Goal: Task Accomplishment & Management: Use online tool/utility

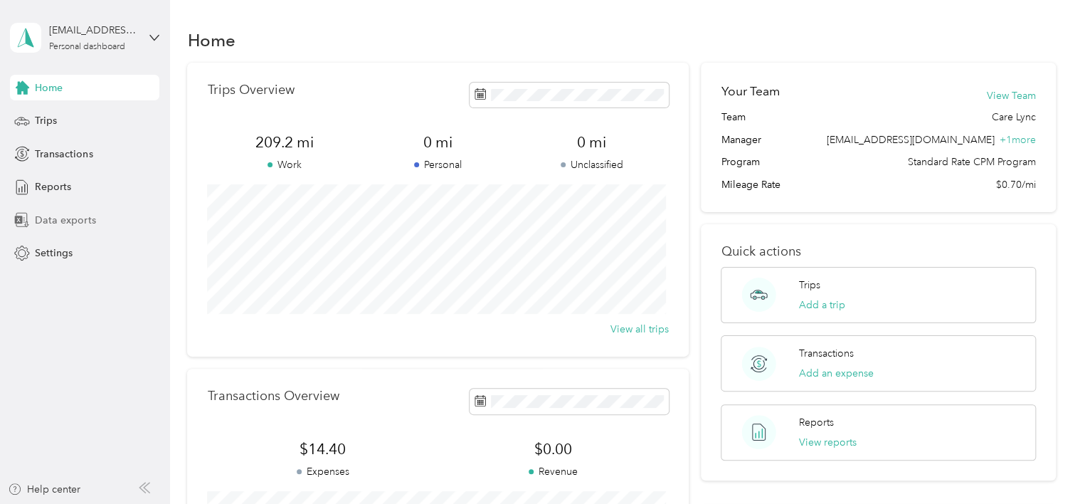
click at [70, 217] on span "Data exports" at bounding box center [65, 220] width 60 height 15
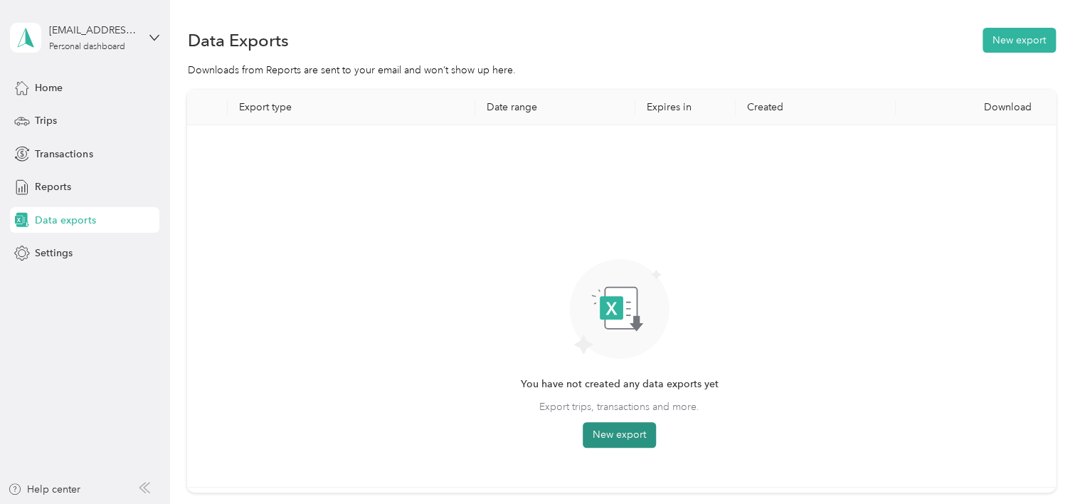
click at [611, 432] on button "New export" at bounding box center [619, 435] width 73 height 26
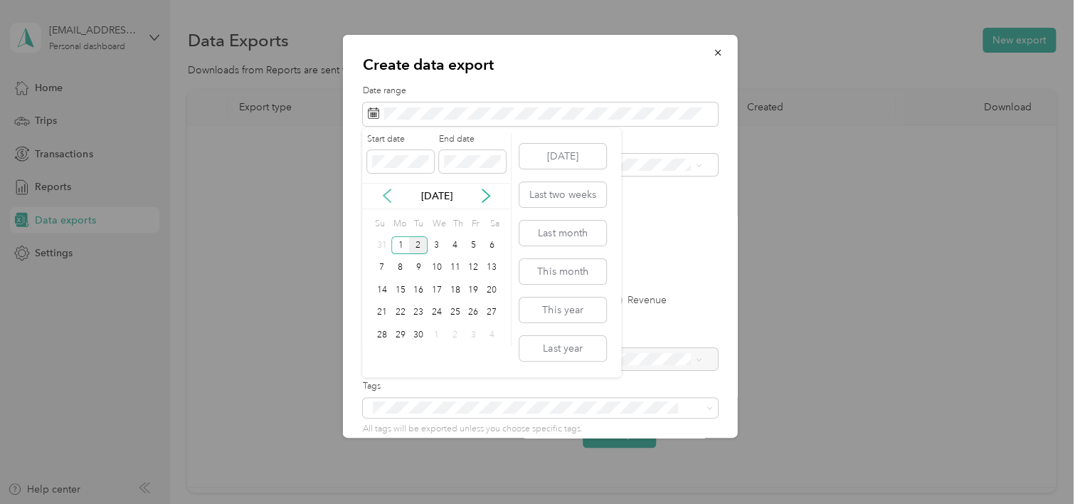
click at [385, 191] on icon at bounding box center [387, 195] width 14 height 14
click at [471, 243] on div "1" at bounding box center [473, 245] width 18 height 18
click at [486, 193] on icon at bounding box center [486, 195] width 14 height 14
click at [385, 193] on icon at bounding box center [387, 195] width 14 height 14
click at [379, 351] on div "31" at bounding box center [382, 358] width 18 height 18
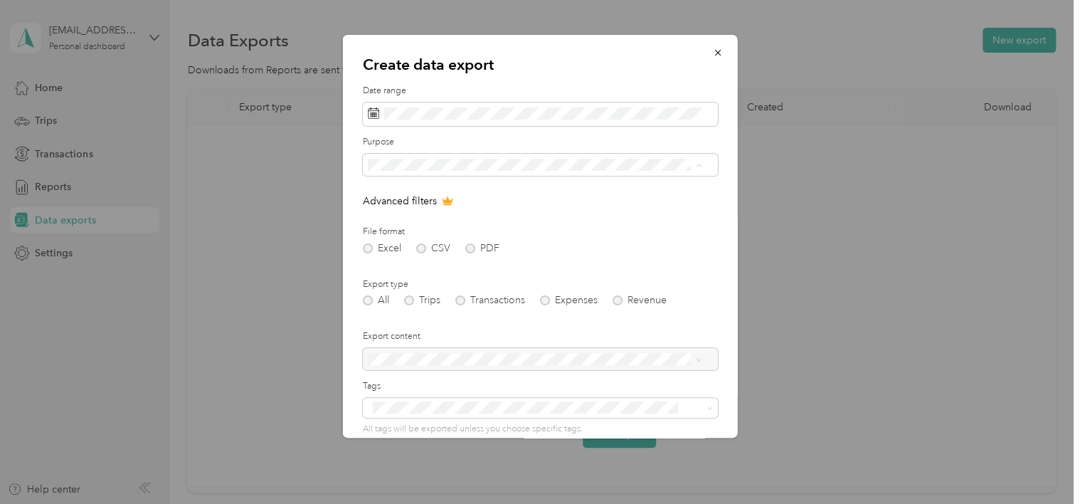
click at [512, 213] on div "Care Lync" at bounding box center [534, 215] width 324 height 15
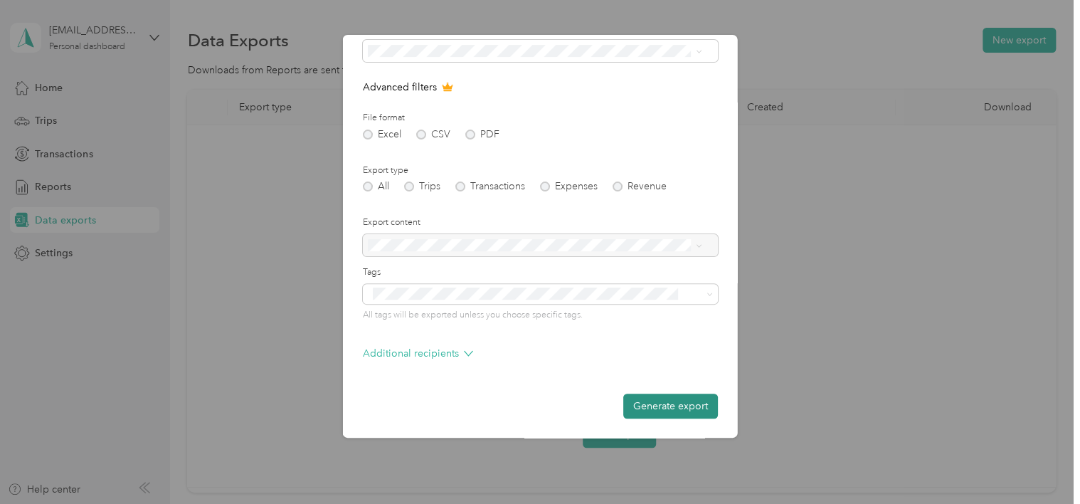
click at [660, 415] on button "Generate export" at bounding box center [670, 405] width 95 height 25
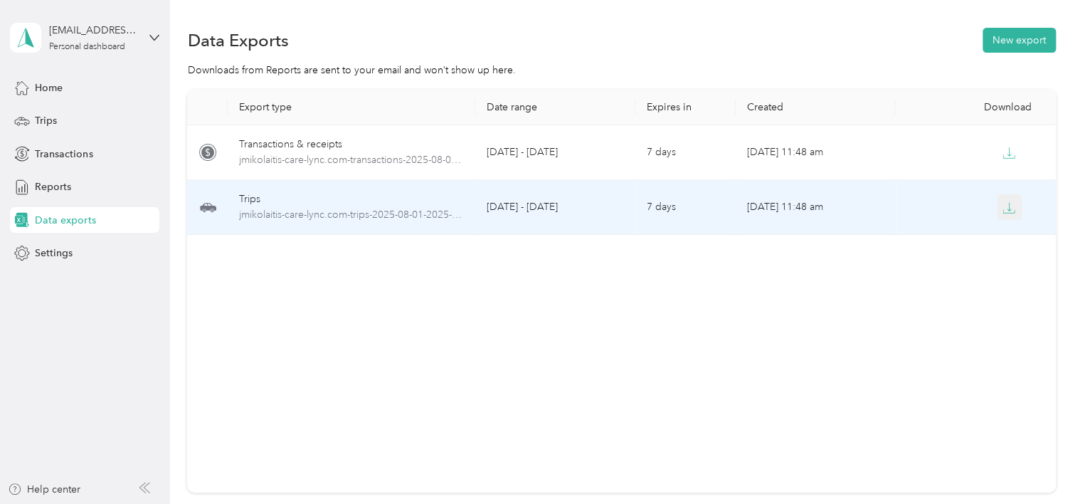
click at [1006, 206] on icon "button" at bounding box center [1008, 207] width 13 height 13
